Goal: Information Seeking & Learning: Learn about a topic

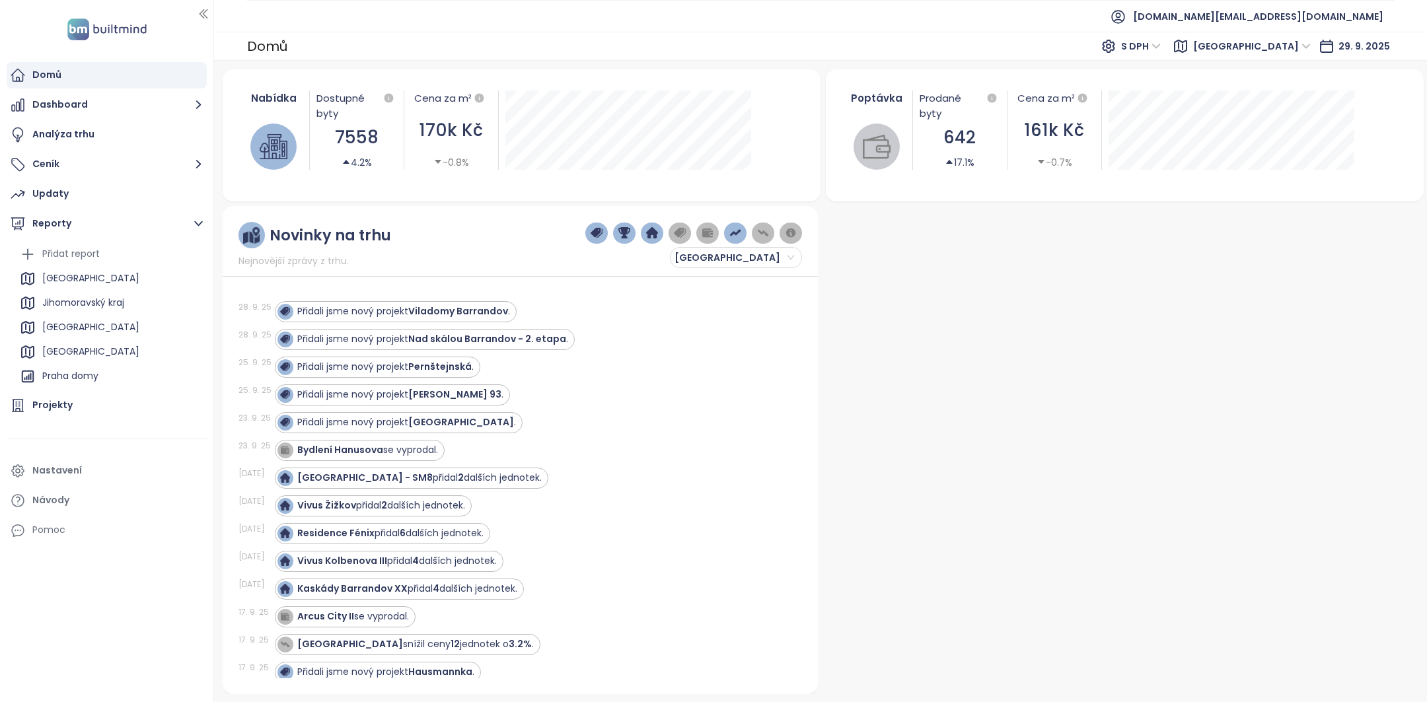
click at [474, 326] on div "28. 9. 25 Přidali jsme nový projekt Nad skálou Barrandov - 2. etapa ." at bounding box center [513, 340] width 548 height 28
click at [474, 338] on strong "Nad skálou Barrandov - 2. etapa" at bounding box center [487, 338] width 158 height 13
click at [525, 342] on strong "Nad skálou Barrandov - 2. etapa" at bounding box center [487, 338] width 158 height 13
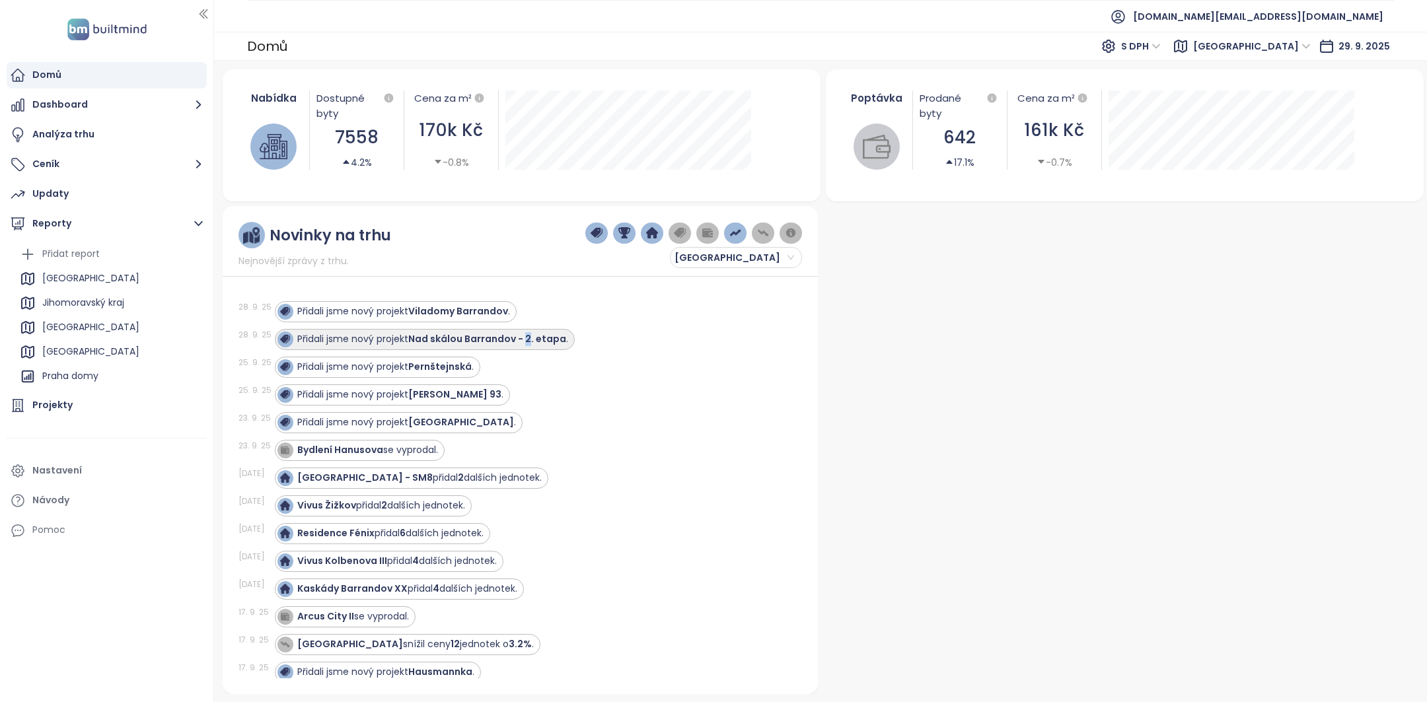
click at [525, 342] on strong "Nad skálou Barrandov - 2. etapa" at bounding box center [487, 338] width 158 height 13
click at [81, 410] on div "Projekty" at bounding box center [107, 406] width 200 height 26
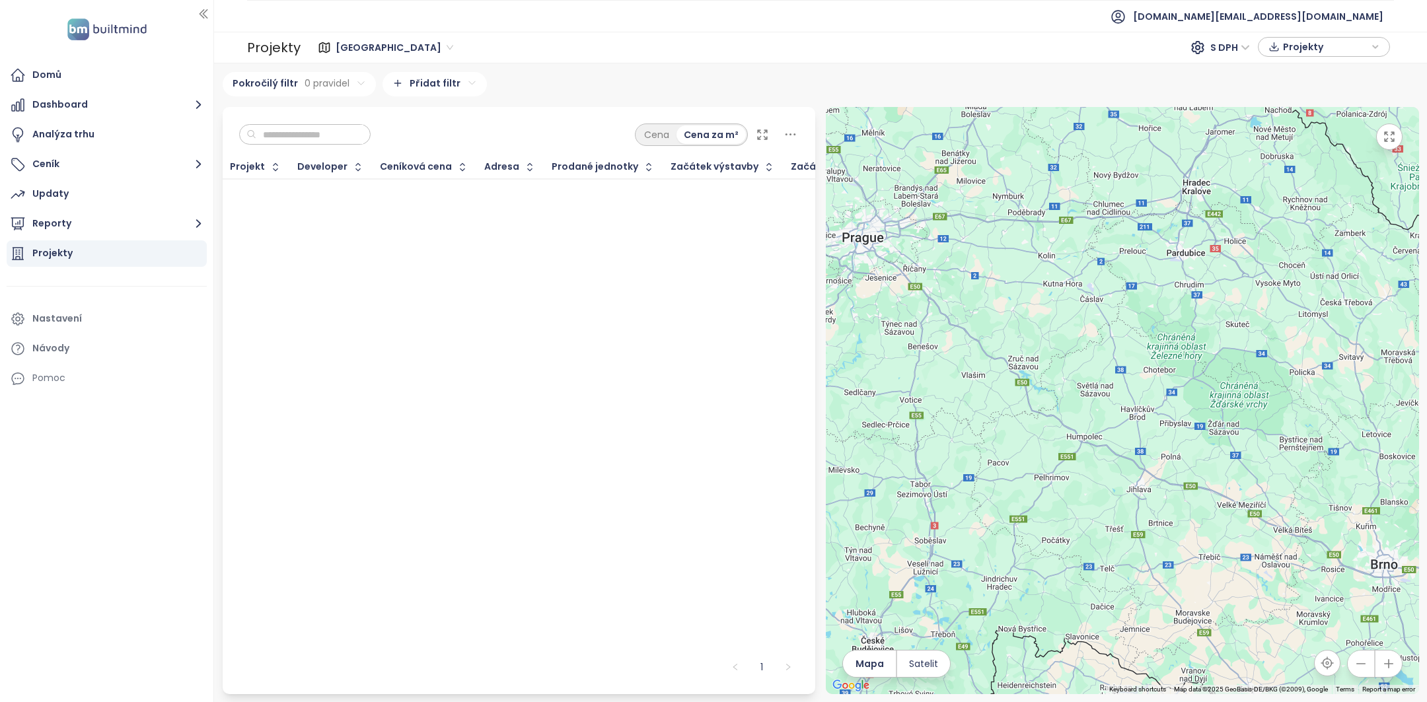
click at [305, 135] on input "text" at bounding box center [309, 135] width 107 height 20
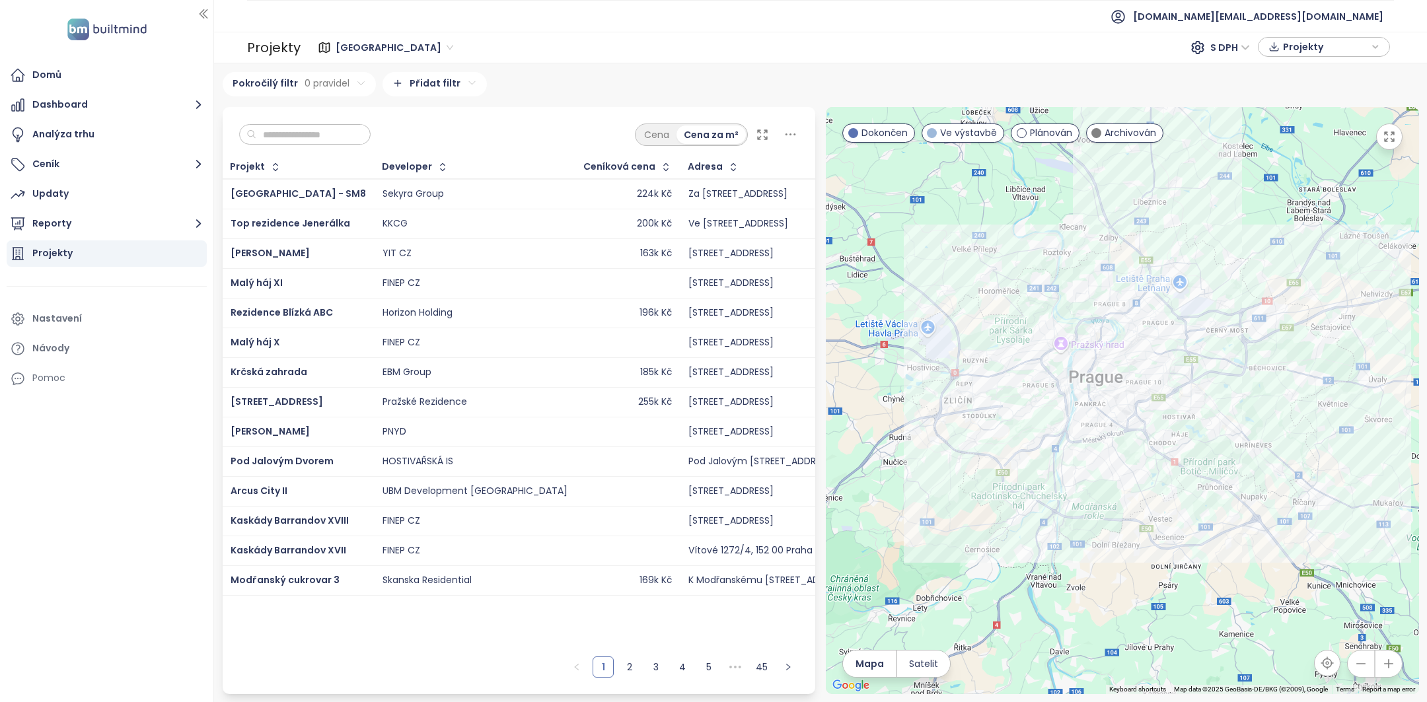
click at [286, 149] on div "Cena Cena za m²" at bounding box center [519, 131] width 593 height 49
click at [293, 131] on input "text" at bounding box center [309, 135] width 107 height 20
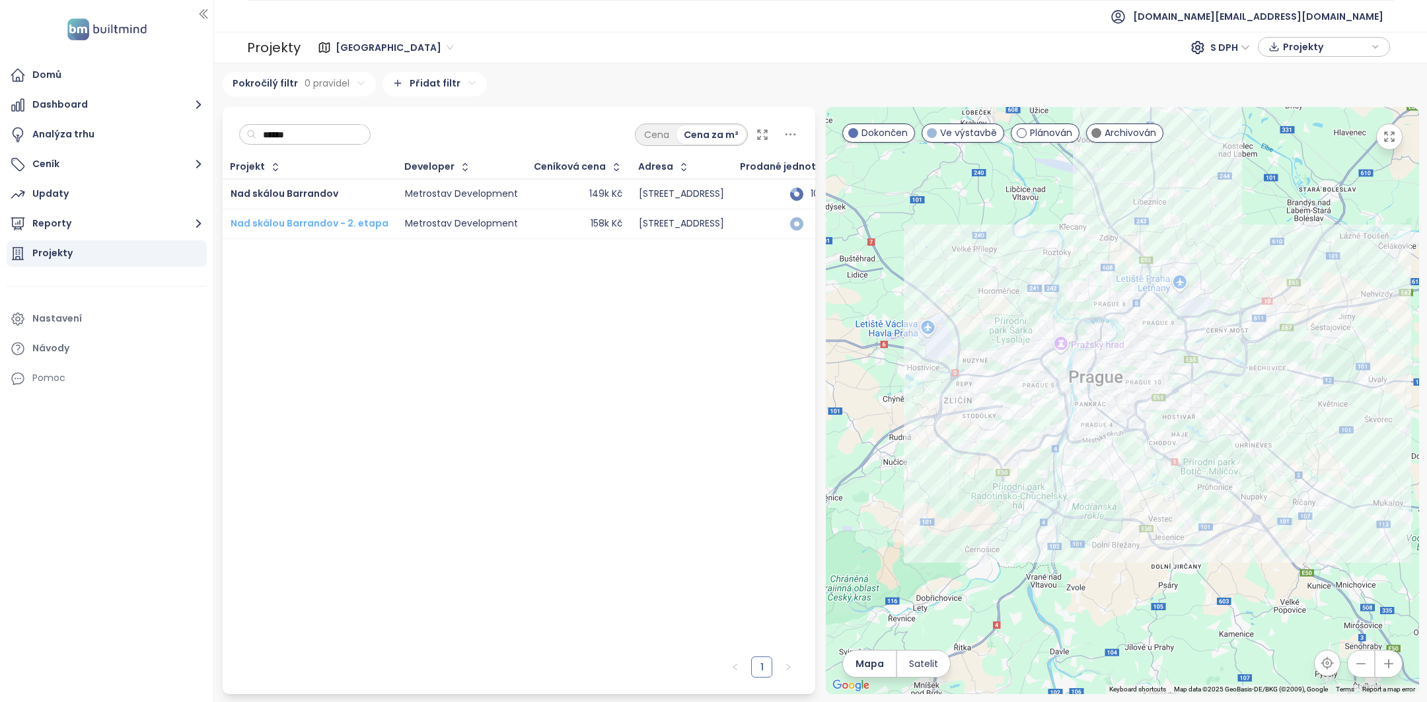
type input "******"
click at [300, 221] on span "Nad skálou Barrandov - 2. etapa" at bounding box center [310, 223] width 158 height 13
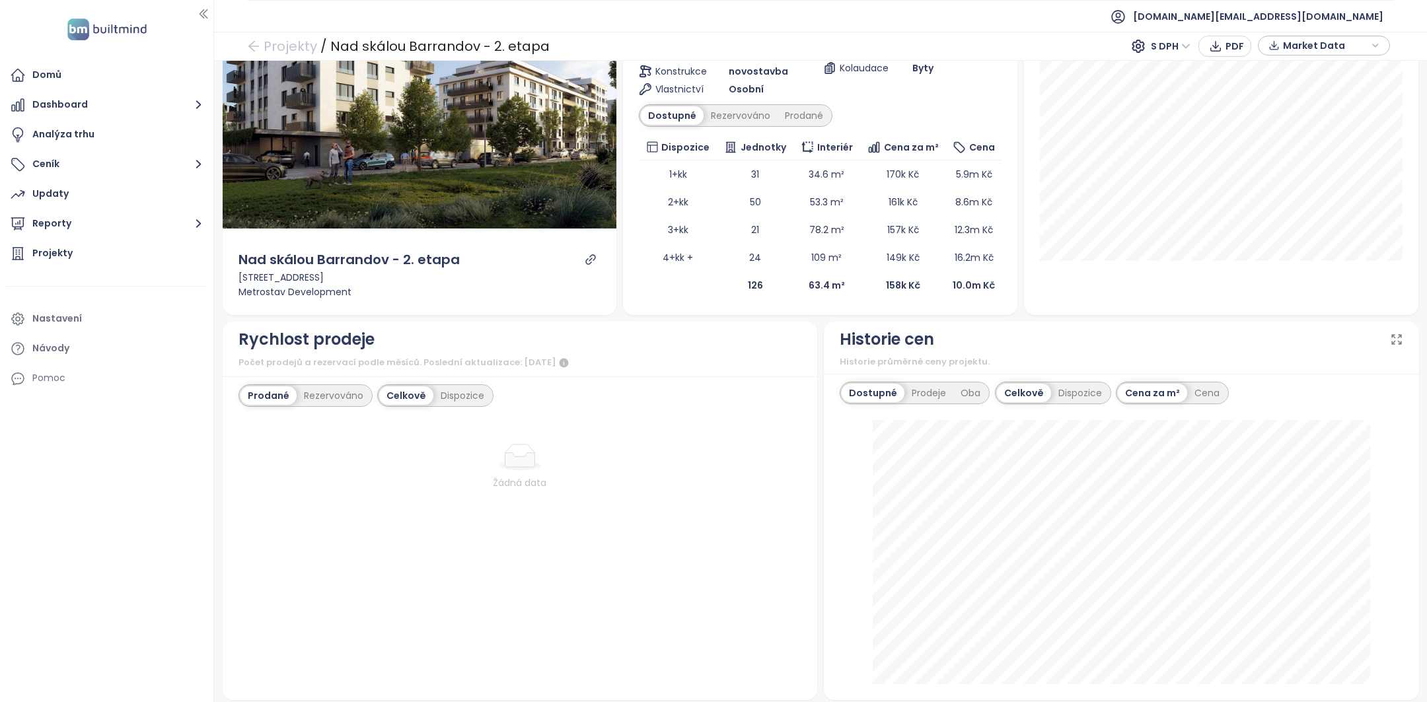
scroll to position [44, 0]
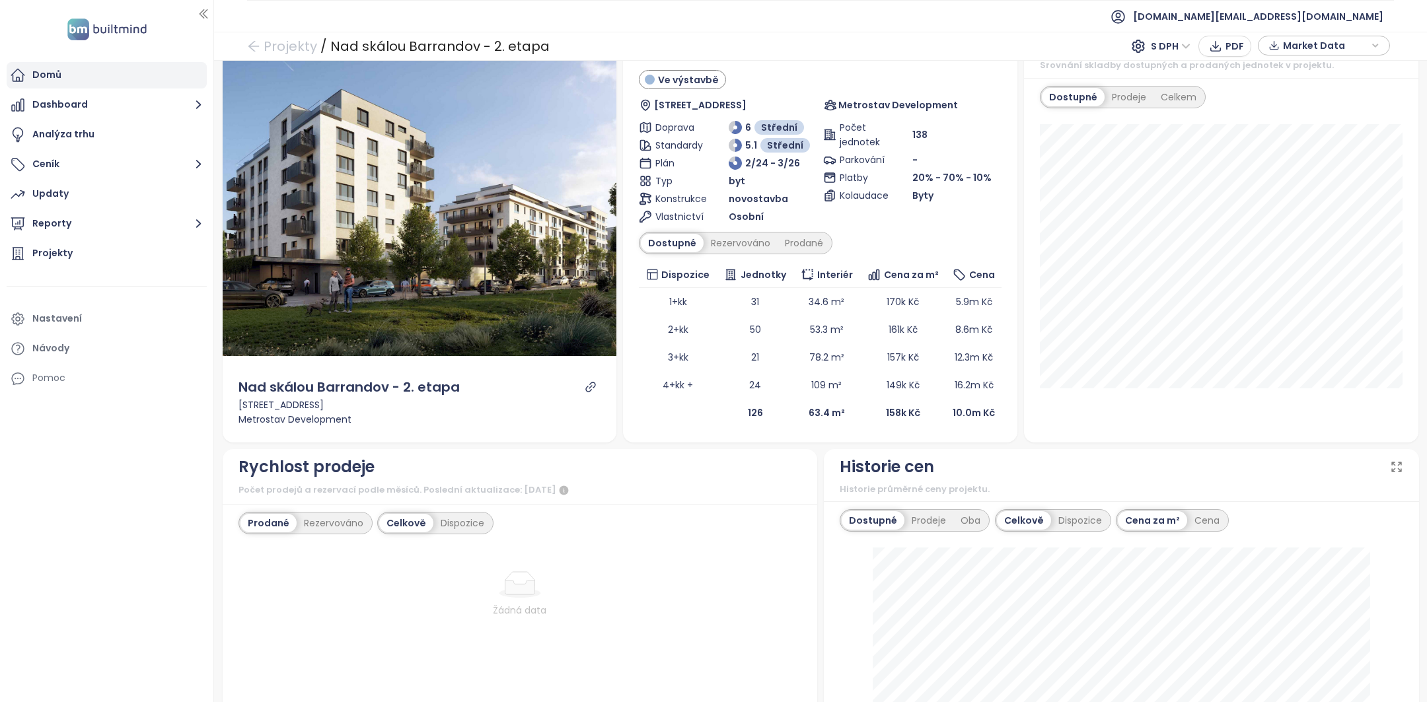
click at [116, 82] on div "Domů" at bounding box center [107, 75] width 200 height 26
